Goal: Information Seeking & Learning: Learn about a topic

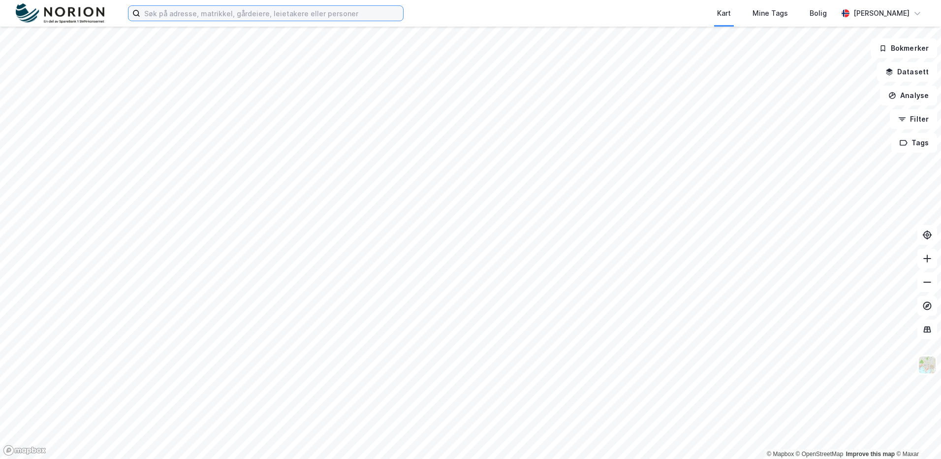
click at [161, 14] on input at bounding box center [271, 13] width 263 height 15
paste input "[STREET_ADDRESS]"
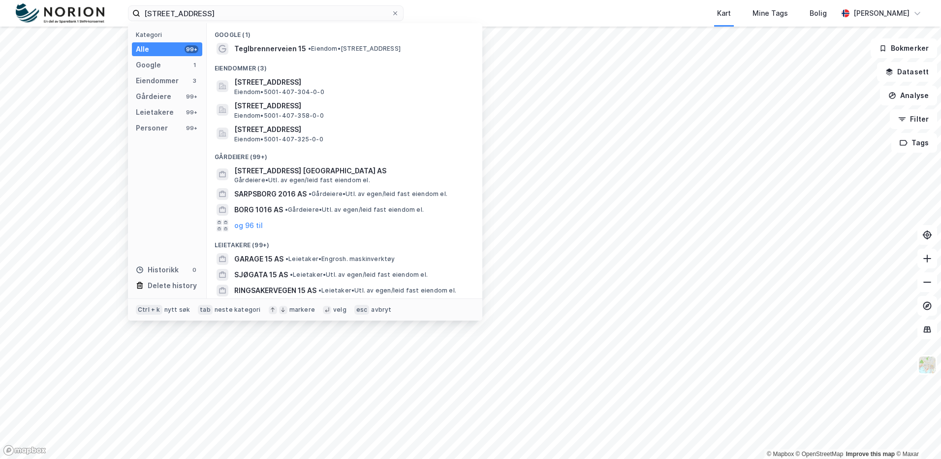
click at [299, 39] on div "Google (1)" at bounding box center [345, 32] width 276 height 18
click at [308, 50] on span "•" at bounding box center [309, 48] width 3 height 7
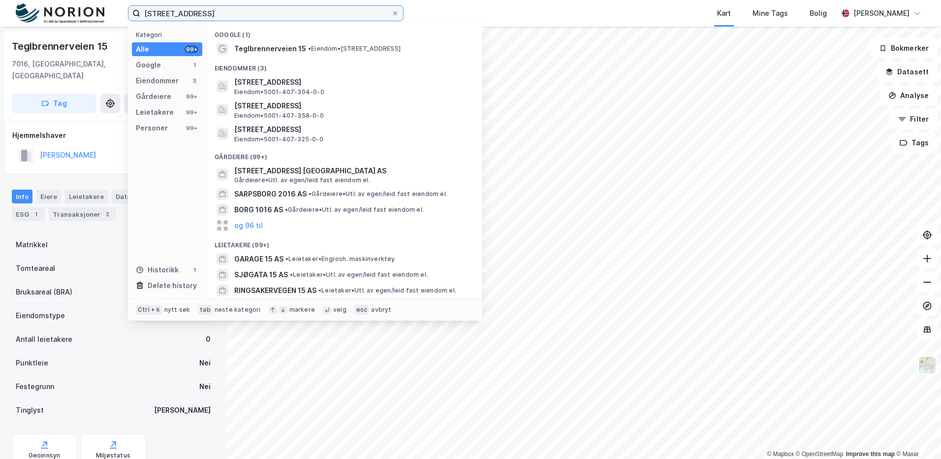
click at [292, 7] on input "[STREET_ADDRESS]" at bounding box center [265, 13] width 251 height 15
drag, startPoint x: 293, startPoint y: 10, endPoint x: 119, endPoint y: 10, distance: 174.2
click at [119, 10] on div "[STREET_ADDRESS] Kategori Alle 99+ Google 1 Eiendommer 3 Gårdeiere 99+ Leietake…" at bounding box center [470, 13] width 941 height 27
paste input "Øvre [STREET_ADDRESS]"
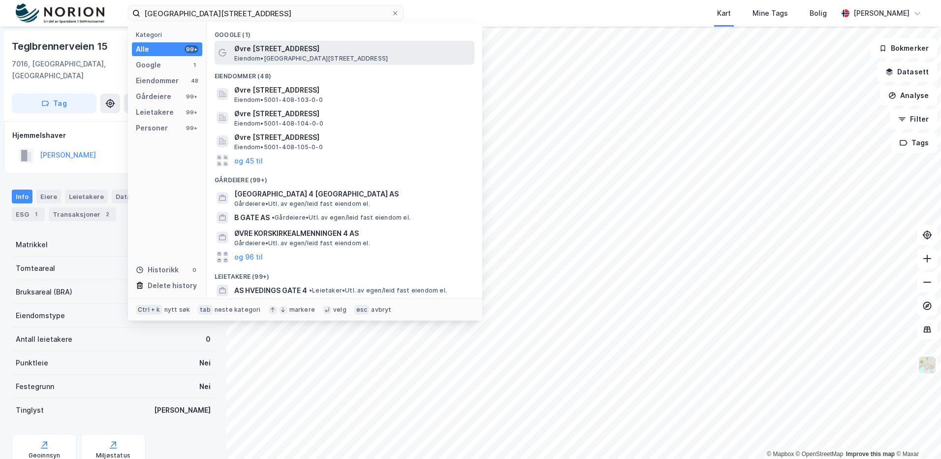
click at [337, 55] on span "Eiendom • [STREET_ADDRESS]" at bounding box center [311, 59] width 154 height 8
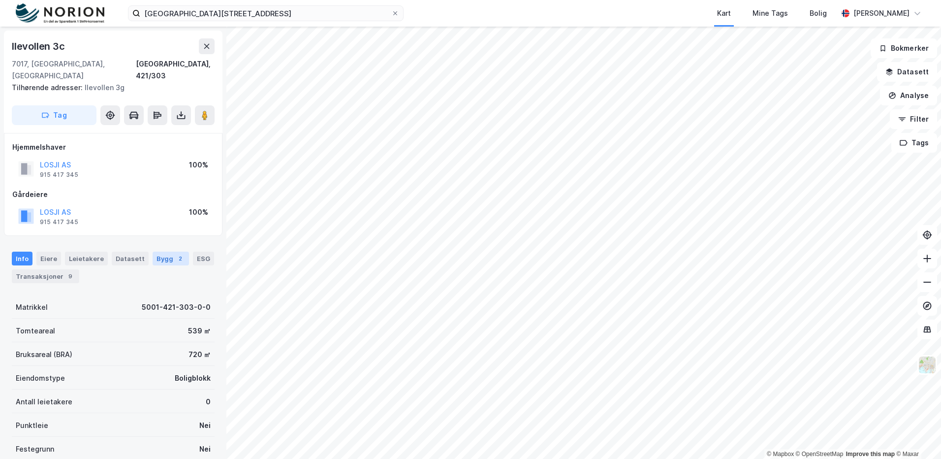
click at [163, 252] on div "Bygg 2" at bounding box center [171, 259] width 36 height 14
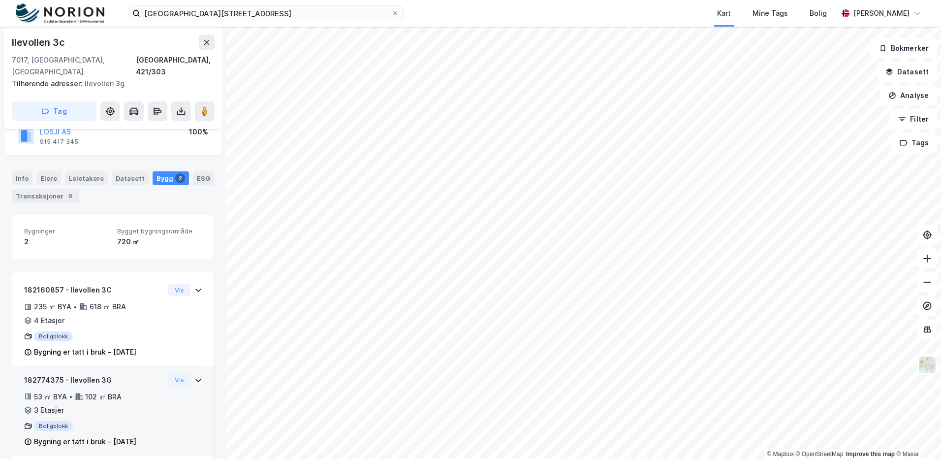
scroll to position [81, 0]
click at [114, 390] on div "53 ㎡ BYA • 102 ㎡ BRA • 3 Etasjer" at bounding box center [94, 403] width 140 height 26
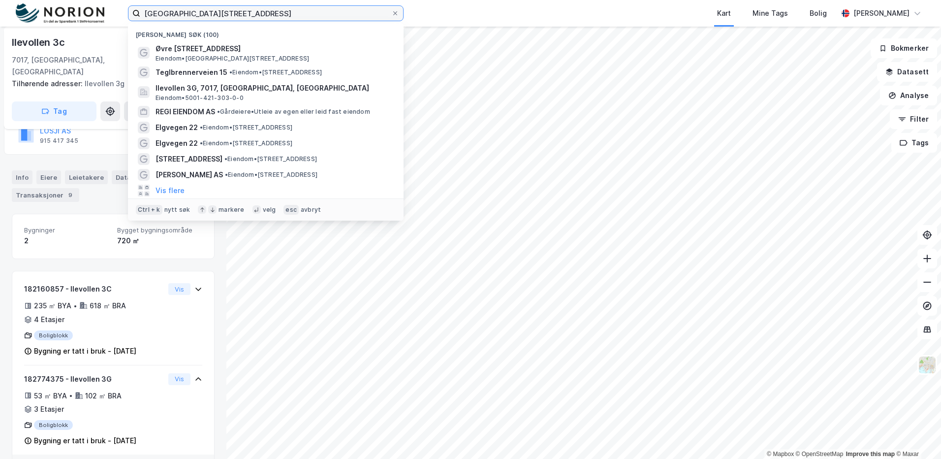
drag, startPoint x: 341, startPoint y: 14, endPoint x: 104, endPoint y: 11, distance: 237.2
click at [104, 11] on div "[GEOGRAPHIC_DATA][STREET_ADDRESS] (100) [GEOGRAPHIC_DATA] 4B Eiendom • [GEOGRAP…" at bounding box center [470, 13] width 941 height 27
paste input "[STREET_ADDRESS]"
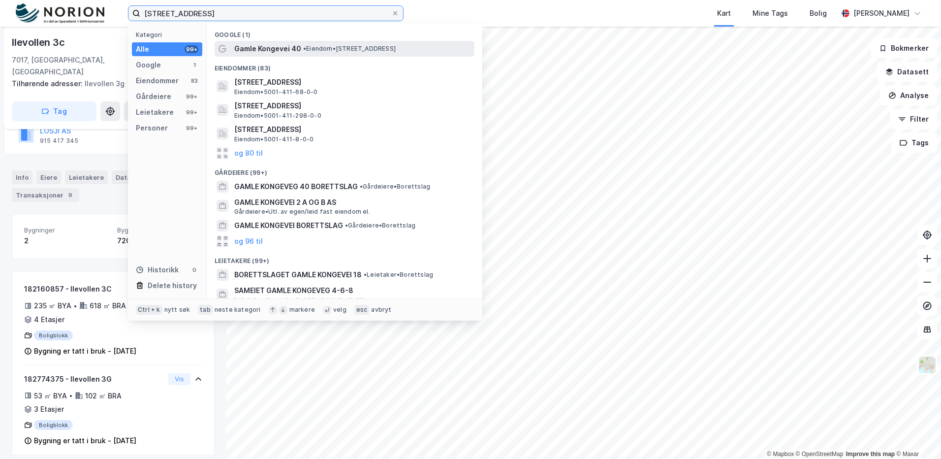
type input "[STREET_ADDRESS]"
click at [310, 43] on div "Gamle Kongevei 40 • Eiendom • [STREET_ADDRESS]" at bounding box center [353, 49] width 238 height 12
